Goal: Task Accomplishment & Management: Complete application form

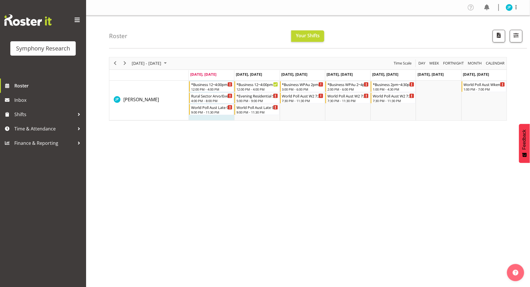
click at [50, 180] on div "Symphony Research Roster Inbox Shifts Time & Attendance Finance & Reporting" at bounding box center [43, 143] width 86 height 287
click at [48, 129] on span "Time & Attendance" at bounding box center [44, 128] width 60 height 9
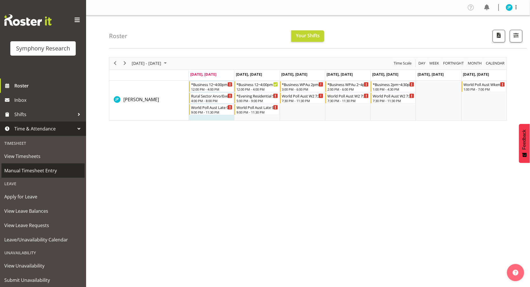
click at [50, 170] on span "Manual Timesheet Entry" at bounding box center [42, 170] width 77 height 9
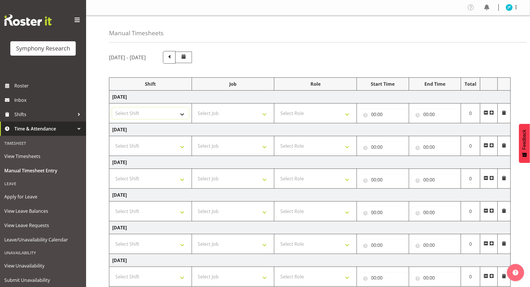
click at [181, 114] on select "Select Shift !!Weekend Residential (Roster IT Shift Label) *Business 9/10am ~ 4…" at bounding box center [150, 113] width 77 height 11
select select "81741"
click at [112, 108] on select "Select Shift !!Weekend Residential (Roster IT Shift Label) *Business 9/10am ~ 4…" at bounding box center [150, 113] width 77 height 11
click at [255, 112] on select "Select Job 550060 IF Admin 553492 World Poll Aus Wave 2 Main 2025 553493 World …" at bounding box center [233, 113] width 77 height 11
select select "10587"
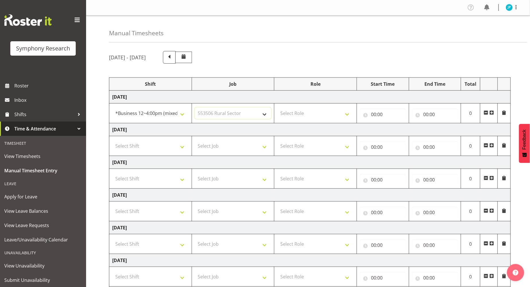
click at [195, 108] on select "Select Job 550060 IF Admin 553492 World Poll Aus Wave 2 Main 2025 553493 World …" at bounding box center [233, 113] width 77 height 11
click at [318, 114] on select "Select Role Briefing Interviewing" at bounding box center [315, 113] width 77 height 11
select select "47"
click at [277, 108] on select "Select Role Briefing Interviewing" at bounding box center [315, 113] width 77 height 11
click at [380, 117] on input "00:00" at bounding box center [383, 114] width 46 height 11
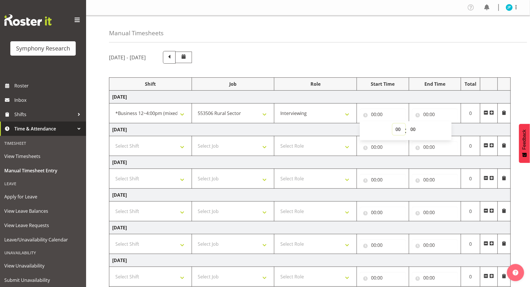
click at [394, 131] on select "00 01 02 03 04 05 06 07 08 09 10 11 12 13 14 15 16 17 18 19 20 21 22 23" at bounding box center [398, 129] width 13 height 11
select select "12"
click at [392, 124] on select "00 01 02 03 04 05 06 07 08 09 10 11 12 13 14 15 16 17 18 19 20 21 22 23" at bounding box center [398, 129] width 13 height 11
type input "12:00"
click at [432, 110] on input "00:00" at bounding box center [435, 114] width 46 height 11
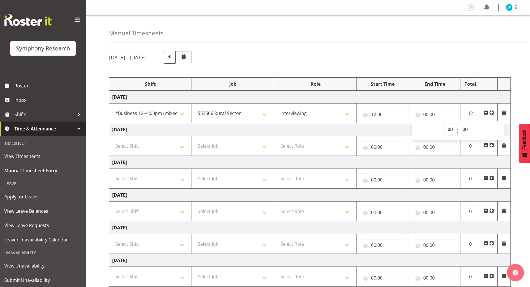
click at [450, 127] on select "00 01 02 03 04 05 06 07 08 09 10 11 12 13 14 15 16 17 18 19 20 21 22 23" at bounding box center [450, 129] width 13 height 11
select select "14"
click at [444, 124] on select "00 01 02 03 04 05 06 07 08 09 10 11 12 13 14 15 16 17 18 19 20 21 22 23" at bounding box center [450, 129] width 13 height 11
type input "14:00"
click at [325, 130] on td "[DATE]" at bounding box center [309, 129] width 401 height 13
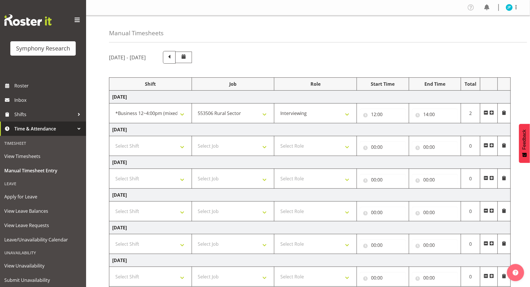
click at [492, 114] on span at bounding box center [491, 112] width 5 height 5
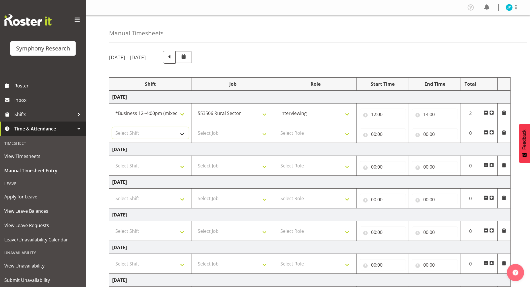
click at [178, 135] on select "Select Shift !!Weekend Residential (Roster IT Shift Label) *Business 9/10am ~ 4…" at bounding box center [150, 132] width 77 height 11
select select "81741"
click at [112, 127] on select "Select Shift !!Weekend Residential (Roster IT Shift Label) *Business 9/10am ~ 4…" at bounding box center [150, 132] width 77 height 11
click at [255, 131] on select "Select Job 550060 IF Admin 553492 World Poll Aus Wave 2 Main 2025 553493 World …" at bounding box center [233, 132] width 77 height 11
select select "10499"
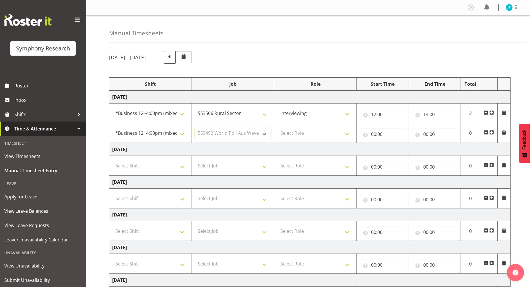
click at [195, 127] on select "Select Job 550060 IF Admin 553492 World Poll Aus Wave 2 Main 2025 553493 World …" at bounding box center [233, 132] width 77 height 11
click at [321, 136] on select "Select Role Briefing Interviewing" at bounding box center [315, 132] width 77 height 11
select select "47"
click at [277, 127] on select "Select Role Briefing Interviewing" at bounding box center [315, 132] width 77 height 11
click at [379, 133] on input "00:00" at bounding box center [383, 133] width 46 height 11
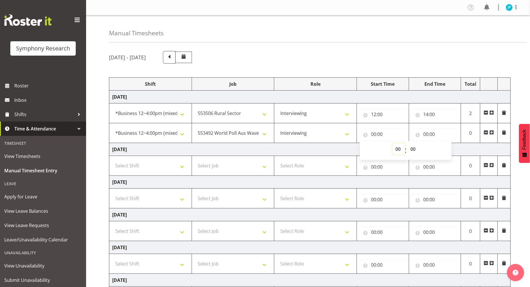
click at [397, 149] on select "00 01 02 03 04 05 06 07 08 09 10 11 12 13 14 15 16 17 18 19 20 21 22 23" at bounding box center [398, 148] width 13 height 11
select select "14"
click at [392, 143] on select "00 01 02 03 04 05 06 07 08 09 10 11 12 13 14 15 16 17 18 19 20 21 22 23" at bounding box center [398, 148] width 13 height 11
type input "14:00"
click at [449, 129] on input "00:00" at bounding box center [435, 133] width 46 height 11
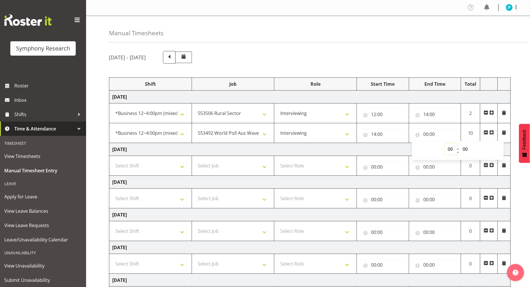
click at [453, 148] on select "00 01 02 03 04 05 06 07 08 09 10 11 12 13 14 15 16 17 18 19 20 21 22 23" at bounding box center [450, 148] width 13 height 11
select select "16"
click at [444, 143] on select "00 01 02 03 04 05 06 07 08 09 10 11 12 13 14 15 16 17 18 19 20 21 22 23" at bounding box center [450, 148] width 13 height 11
type input "16:00"
click at [466, 150] on select "00 01 02 03 04 05 06 07 08 09 10 11 12 13 14 15 16 17 18 19 20 21 22 23 24 25 2…" at bounding box center [465, 148] width 13 height 11
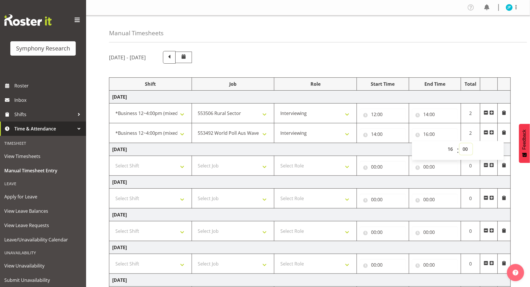
select select "30"
click at [459, 143] on select "00 01 02 03 04 05 06 07 08 09 10 11 12 13 14 15 16 17 18 19 20 21 22 23 24 25 2…" at bounding box center [465, 148] width 13 height 11
type input "16:30"
click at [354, 153] on td "[DATE]" at bounding box center [309, 149] width 401 height 13
click at [491, 134] on span at bounding box center [491, 132] width 5 height 5
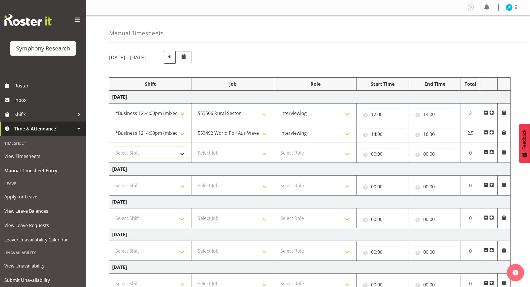
click at [181, 154] on select "Select Shift !!Weekend Residential (Roster IT Shift Label) *Business 9/10am ~ 4…" at bounding box center [150, 152] width 77 height 11
select select "48116"
click at [112, 147] on select "Select Shift !!Weekend Residential (Roster IT Shift Label) *Business 9/10am ~ 4…" at bounding box center [150, 152] width 77 height 11
click at [228, 155] on select "Select Job 550060 IF Admin 553492 World Poll Aus Wave 2 Main 2025 553493 World …" at bounding box center [233, 152] width 77 height 11
select select "10587"
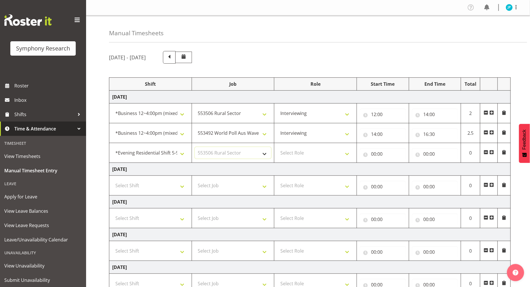
click at [195, 147] on select "Select Job 550060 IF Admin 553492 World Poll Aus Wave 2 Main 2025 553493 World …" at bounding box center [233, 152] width 77 height 11
click at [322, 153] on select "Select Role Briefing Interviewing" at bounding box center [315, 152] width 77 height 11
select select "47"
click at [277, 147] on select "Select Role Briefing Interviewing" at bounding box center [315, 152] width 77 height 11
click at [372, 155] on input "00:00" at bounding box center [383, 153] width 46 height 11
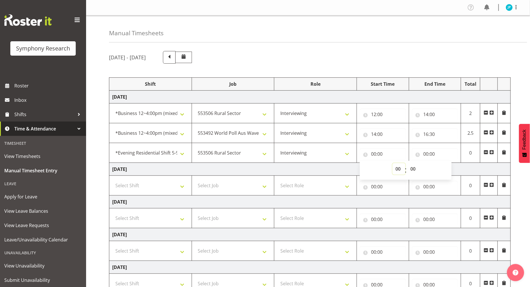
click at [397, 168] on select "00 01 02 03 04 05 06 07 08 09 10 11 12 13 14 15 16 17 18 19 20 21 22 23" at bounding box center [398, 168] width 13 height 11
select select "17"
click at [392, 163] on select "00 01 02 03 04 05 06 07 08 09 10 11 12 13 14 15 16 17 18 19 20 21 22 23" at bounding box center [398, 168] width 13 height 11
type input "17:00"
click at [440, 149] on input "00:00" at bounding box center [435, 153] width 46 height 11
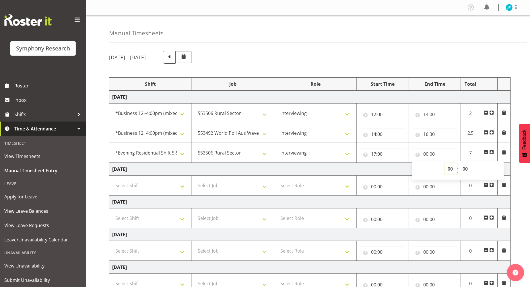
click at [450, 166] on select "00 01 02 03 04 05 06 07 08 09 10 11 12 13 14 15 16 17 18 19 20 21 22 23" at bounding box center [450, 168] width 13 height 11
select select "20"
click at [444, 163] on select "00 01 02 03 04 05 06 07 08 09 10 11 12 13 14 15 16 17 18 19 20 21 22 23" at bounding box center [450, 168] width 13 height 11
type input "20:00"
click at [392, 166] on td "[DATE]" at bounding box center [309, 169] width 401 height 13
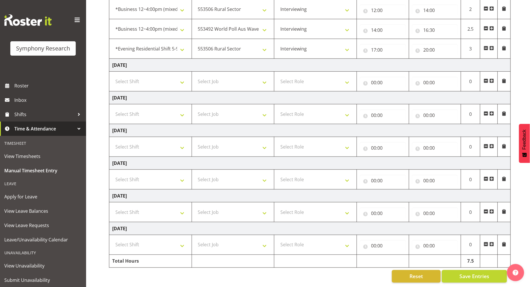
scroll to position [110, 0]
click at [466, 273] on span "Save Entries" at bounding box center [474, 276] width 30 height 7
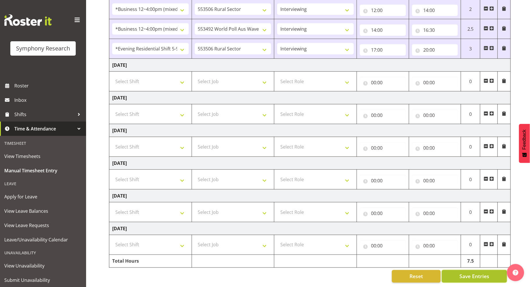
click at [460, 273] on span "Save Entries" at bounding box center [474, 276] width 30 height 7
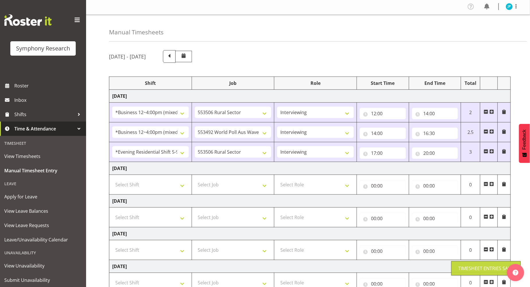
scroll to position [0, 0]
